Goal: Task Accomplishment & Management: Manage account settings

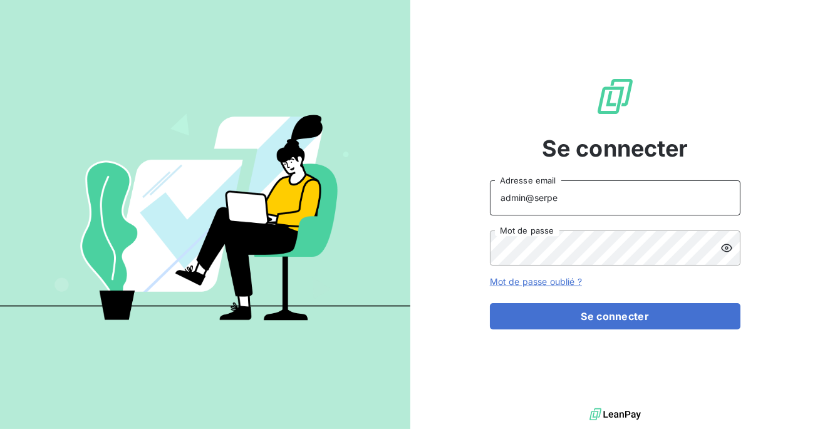
click at [597, 209] on input "admin@serpe" at bounding box center [615, 197] width 251 height 35
click at [550, 199] on input "admin@ardèchefrais" at bounding box center [615, 197] width 251 height 35
type input "admin@ardechefrais"
click at [490, 303] on button "Se connecter" at bounding box center [615, 316] width 251 height 26
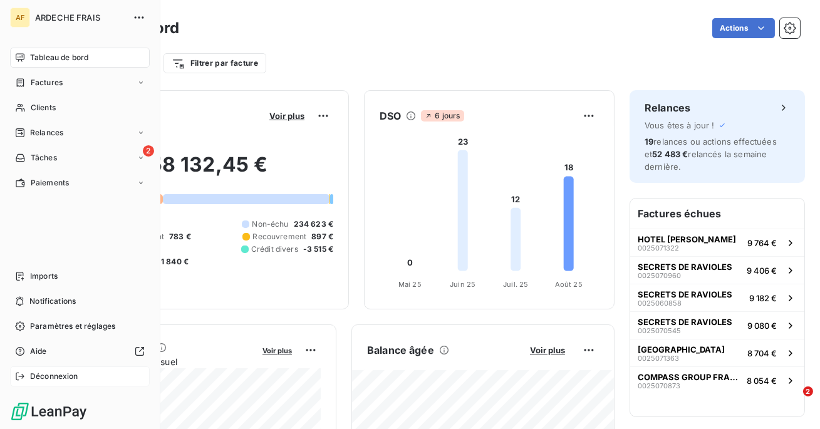
click at [28, 376] on div "Déconnexion" at bounding box center [80, 376] width 140 height 20
